Goal: Navigation & Orientation: Go to known website

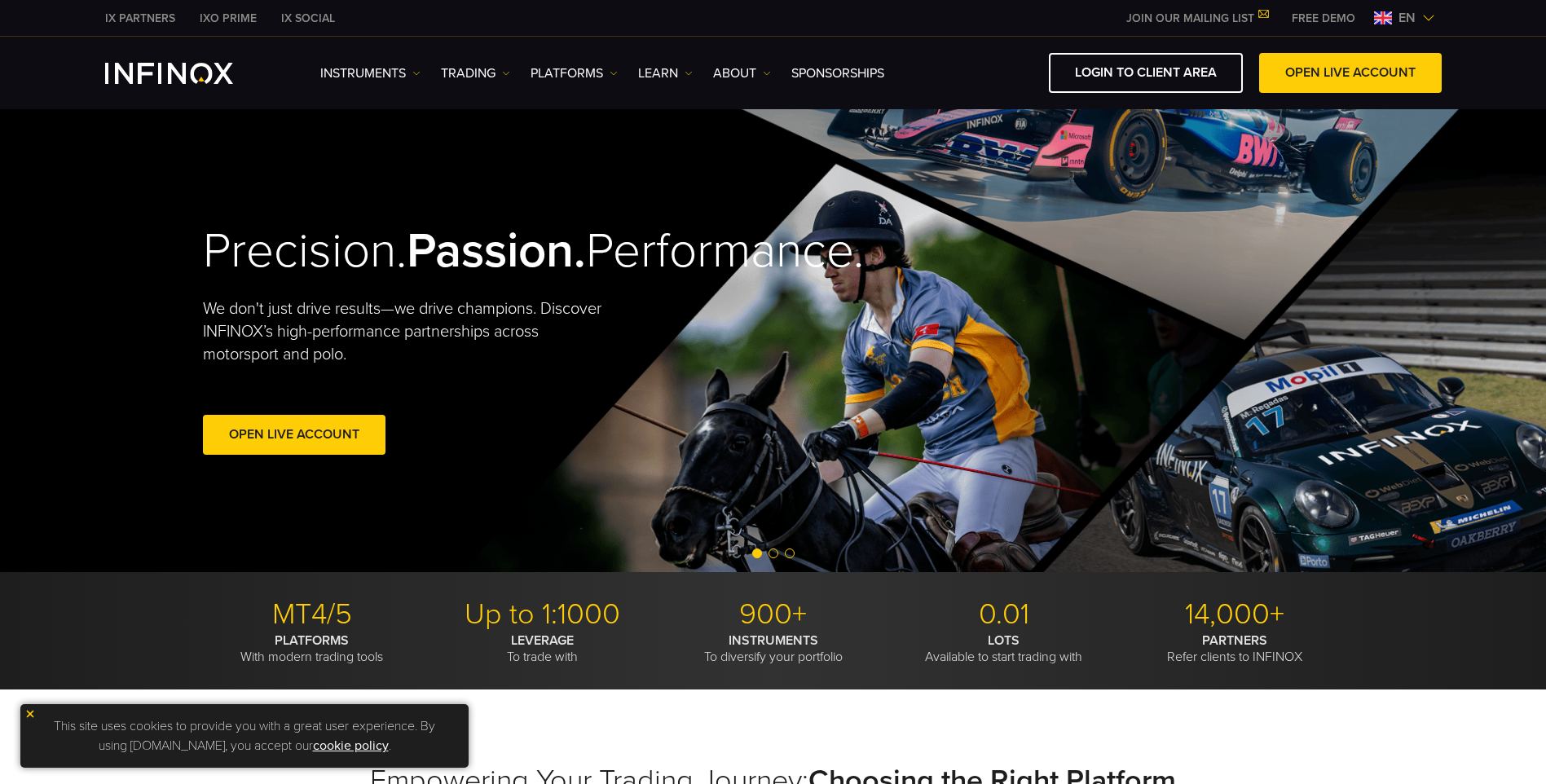
click at [1428, 12] on img at bounding box center [1428, 18] width 13 height 13
drag, startPoint x: 0, startPoint y: 0, endPoint x: 1428, endPoint y: 12, distance: 1428.1
click at [1428, 12] on img at bounding box center [1428, 18] width 13 height 13
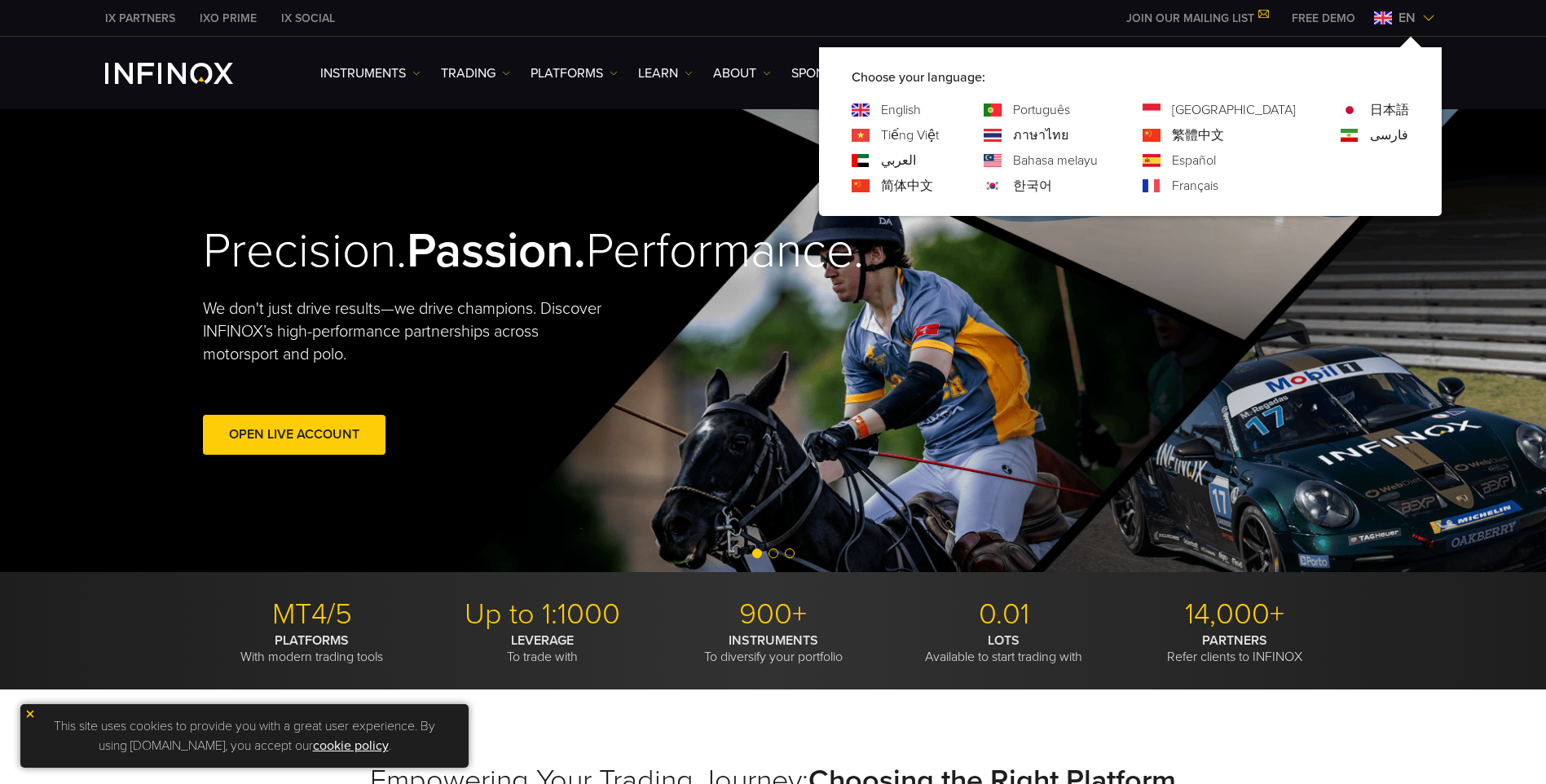
click at [1052, 189] on link "한국어" at bounding box center [1032, 185] width 39 height 20
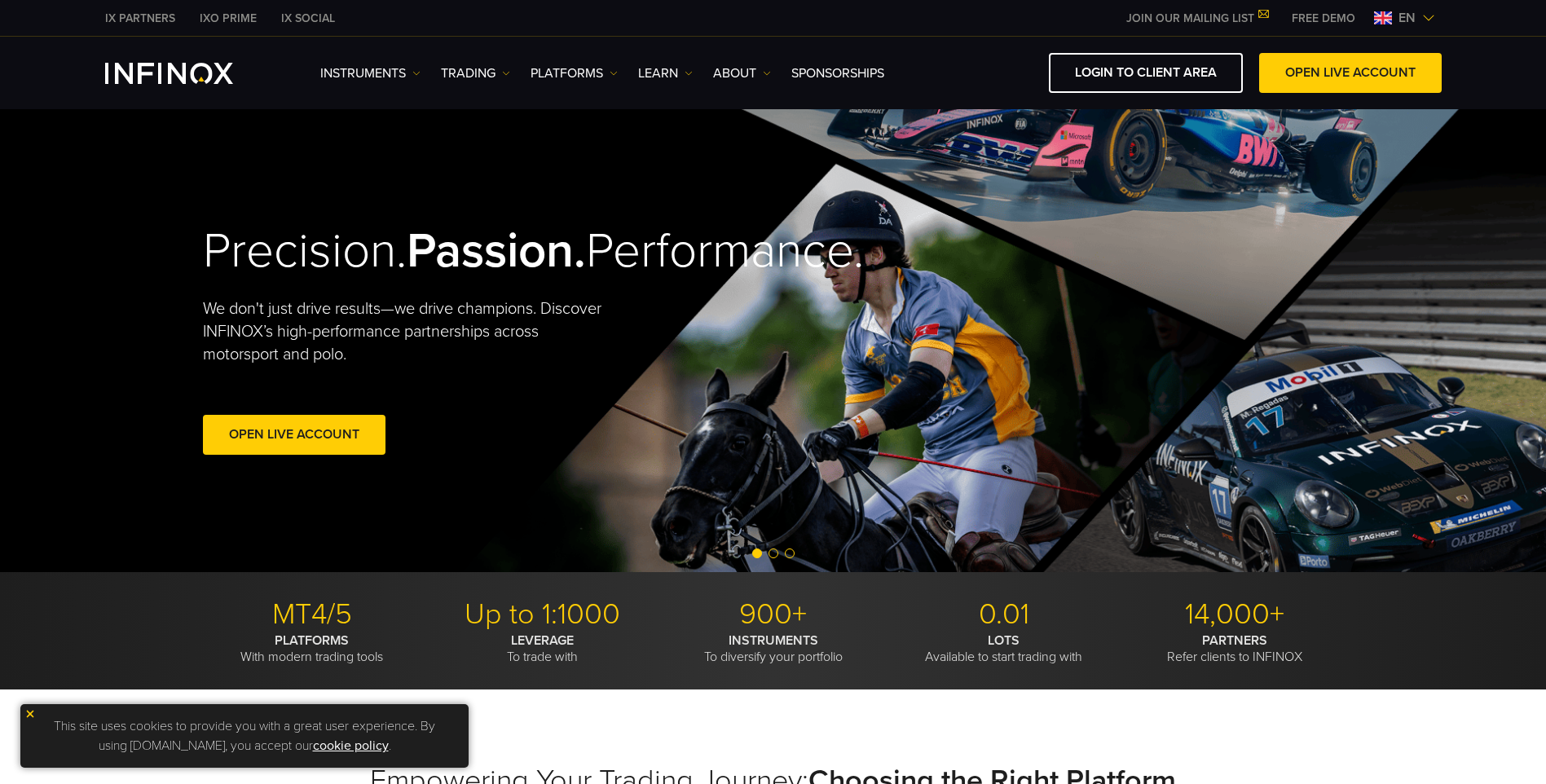
click at [1107, 189] on div "Precision. Passion. Performance. We don't just drive results—we drive champions…" at bounding box center [773, 341] width 1173 height 463
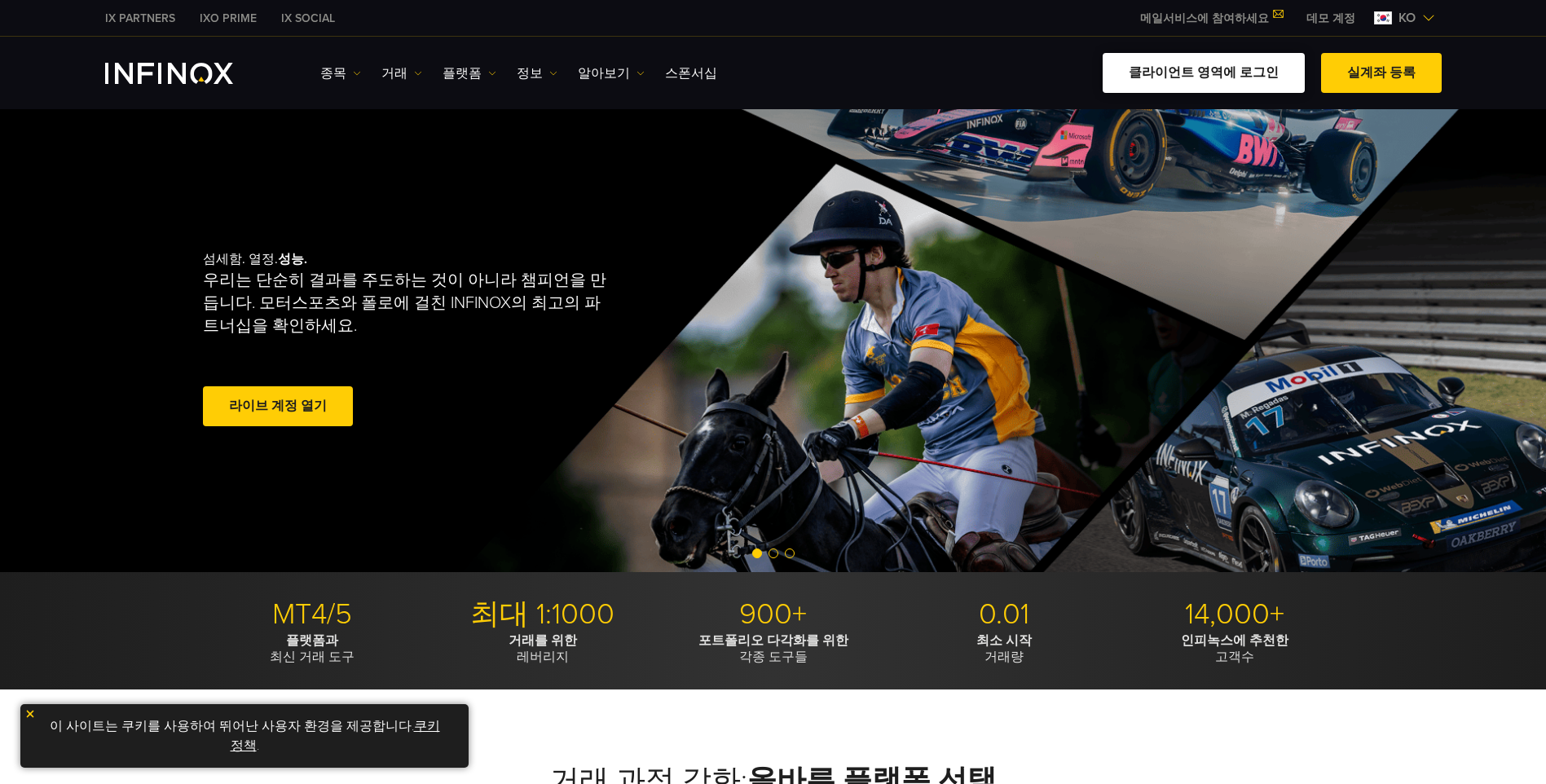
click at [1223, 76] on link "클라이언트 영역에 로그인" at bounding box center [1204, 72] width 203 height 40
